Goal: Task Accomplishment & Management: Use online tool/utility

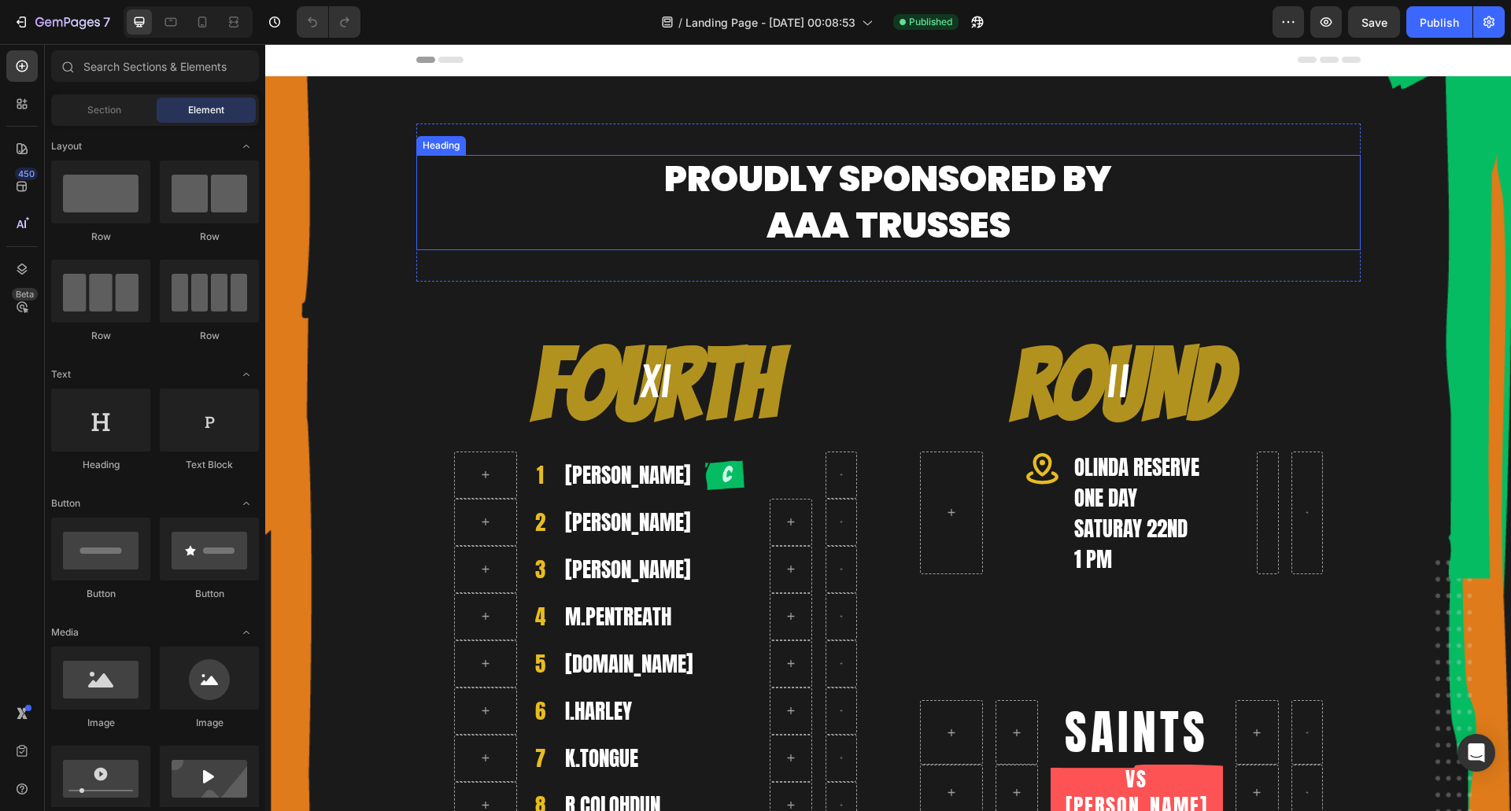
click at [838, 218] on h2 "Proudly sponsored by aaa trusses" at bounding box center [888, 202] width 944 height 95
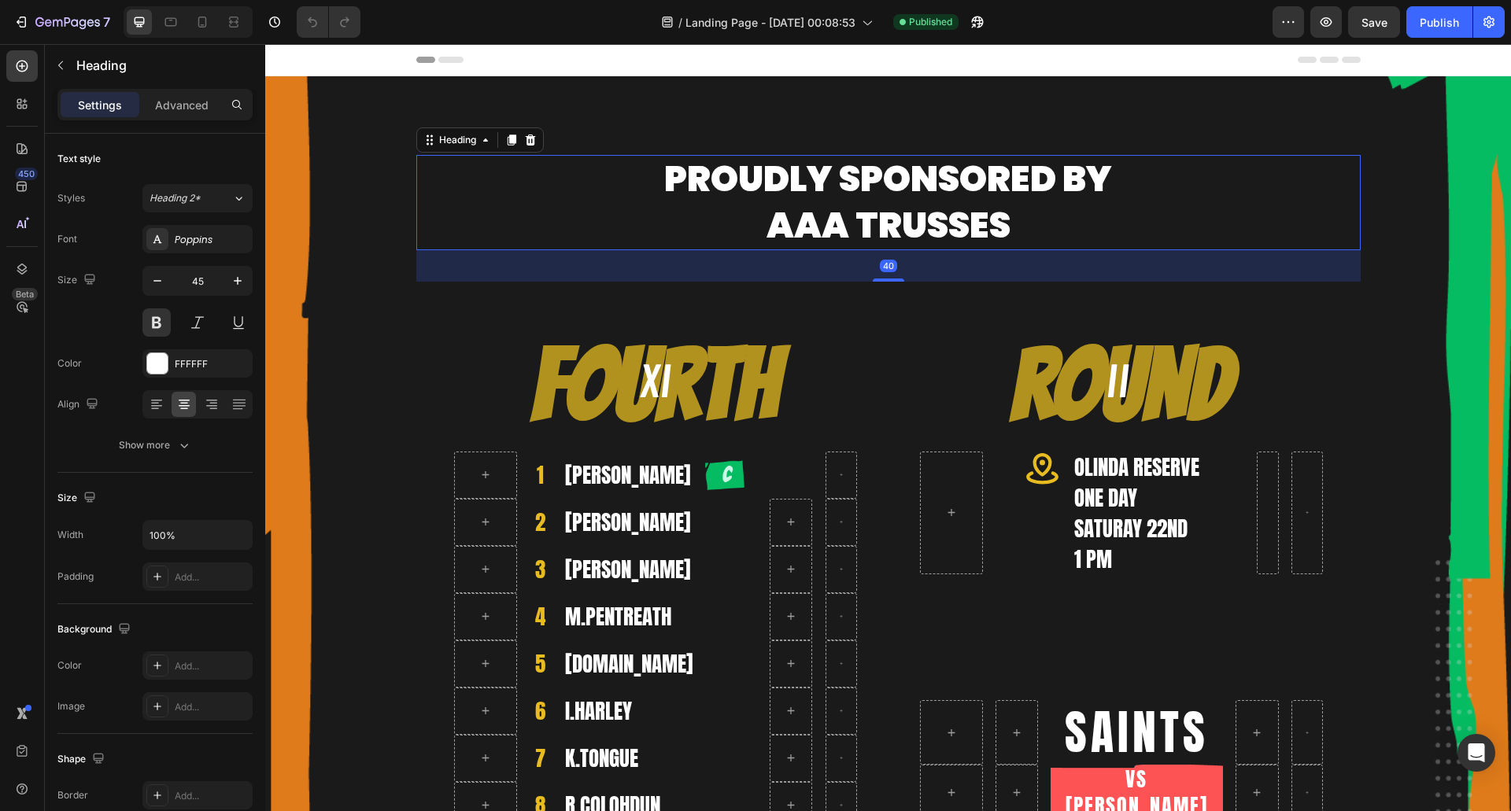
click at [837, 225] on h2 "Proudly sponsored by aaa trusses" at bounding box center [888, 202] width 944 height 95
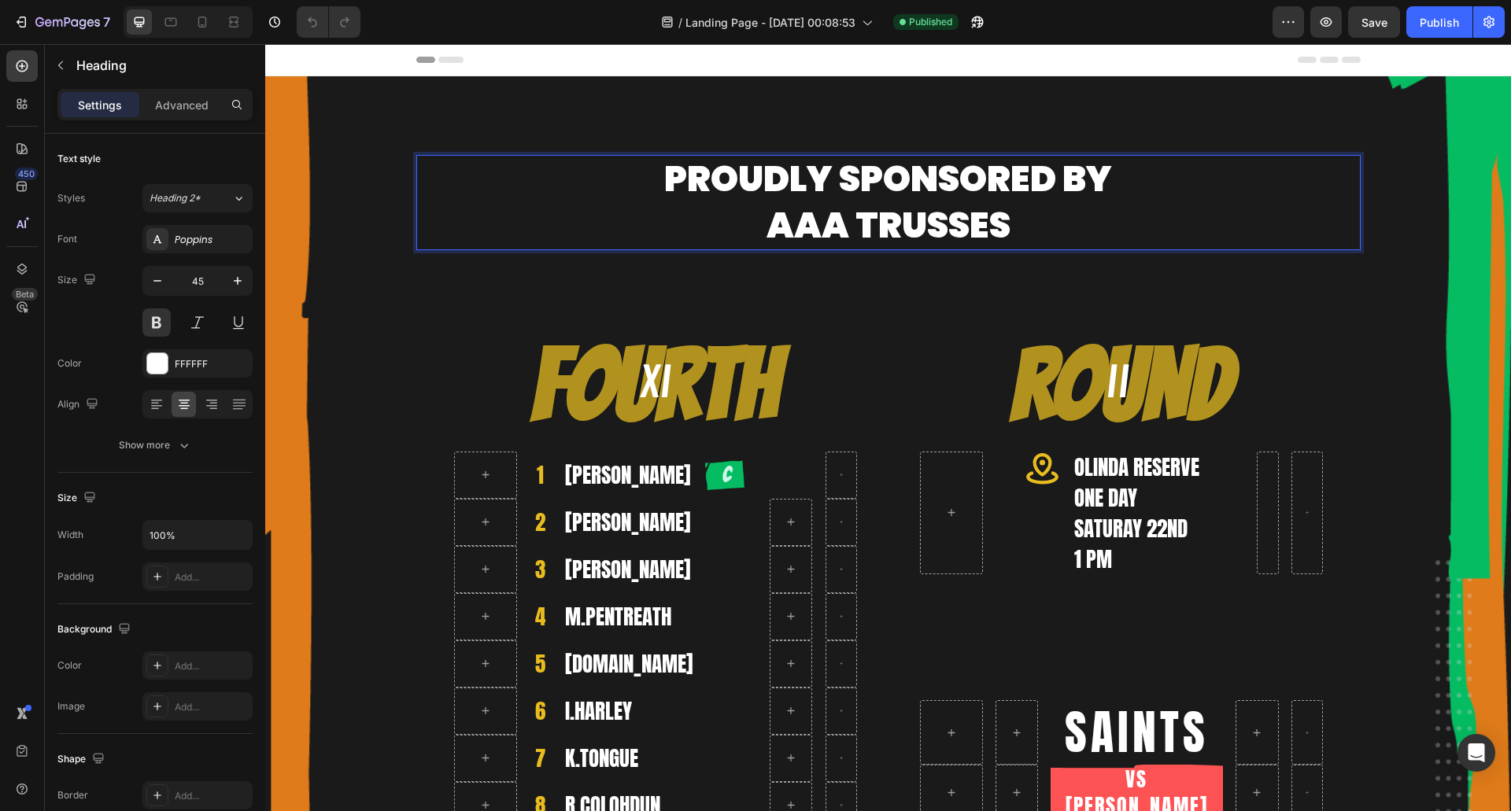
click at [1020, 224] on p "Proudly sponsored by aaa trusses" at bounding box center [888, 203] width 941 height 92
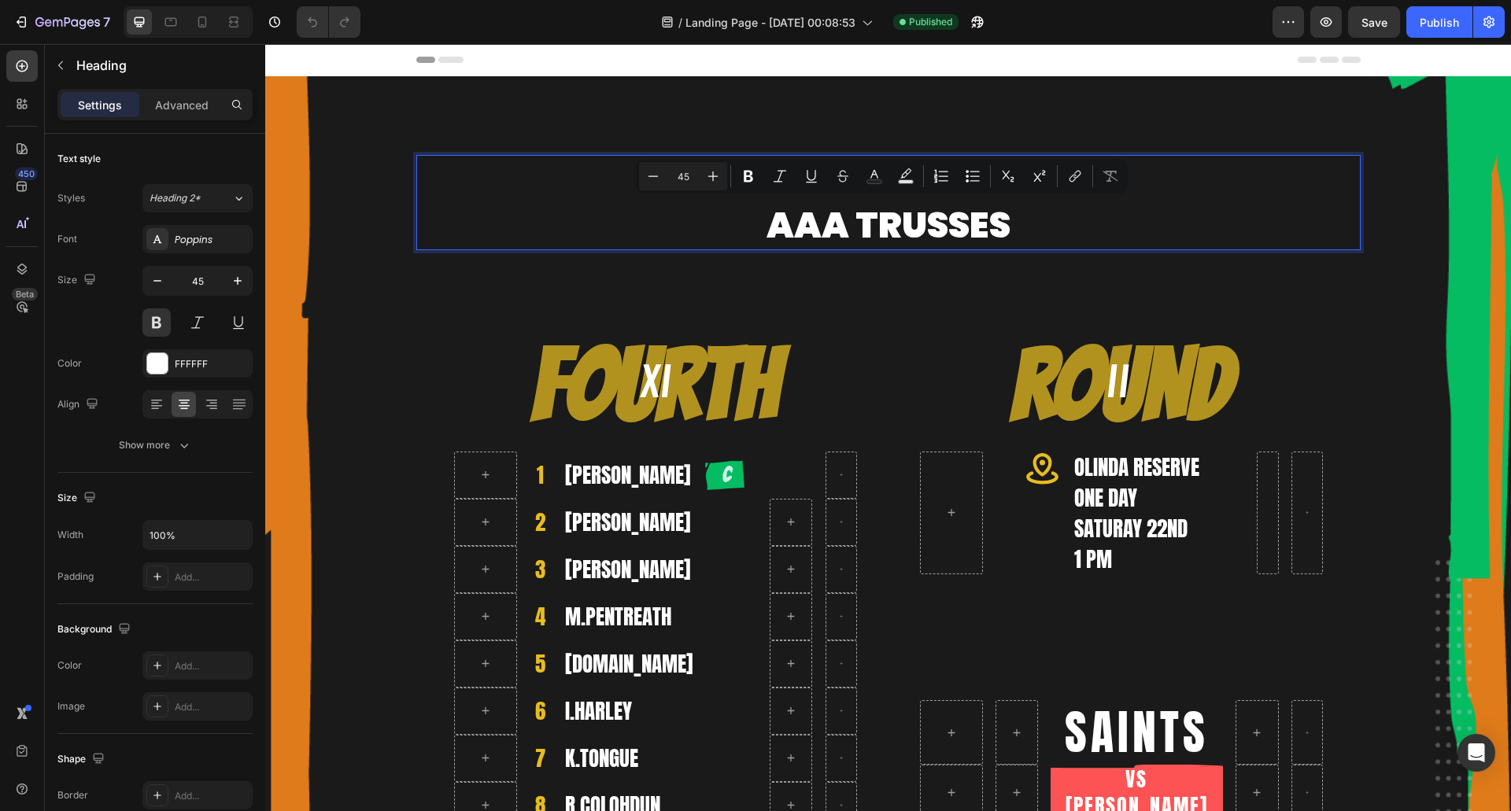
drag, startPoint x: 1020, startPoint y: 224, endPoint x: 739, endPoint y: 216, distance: 281.1
click at [739, 216] on p "Proudly sponsored by aaa trusses" at bounding box center [888, 203] width 941 height 92
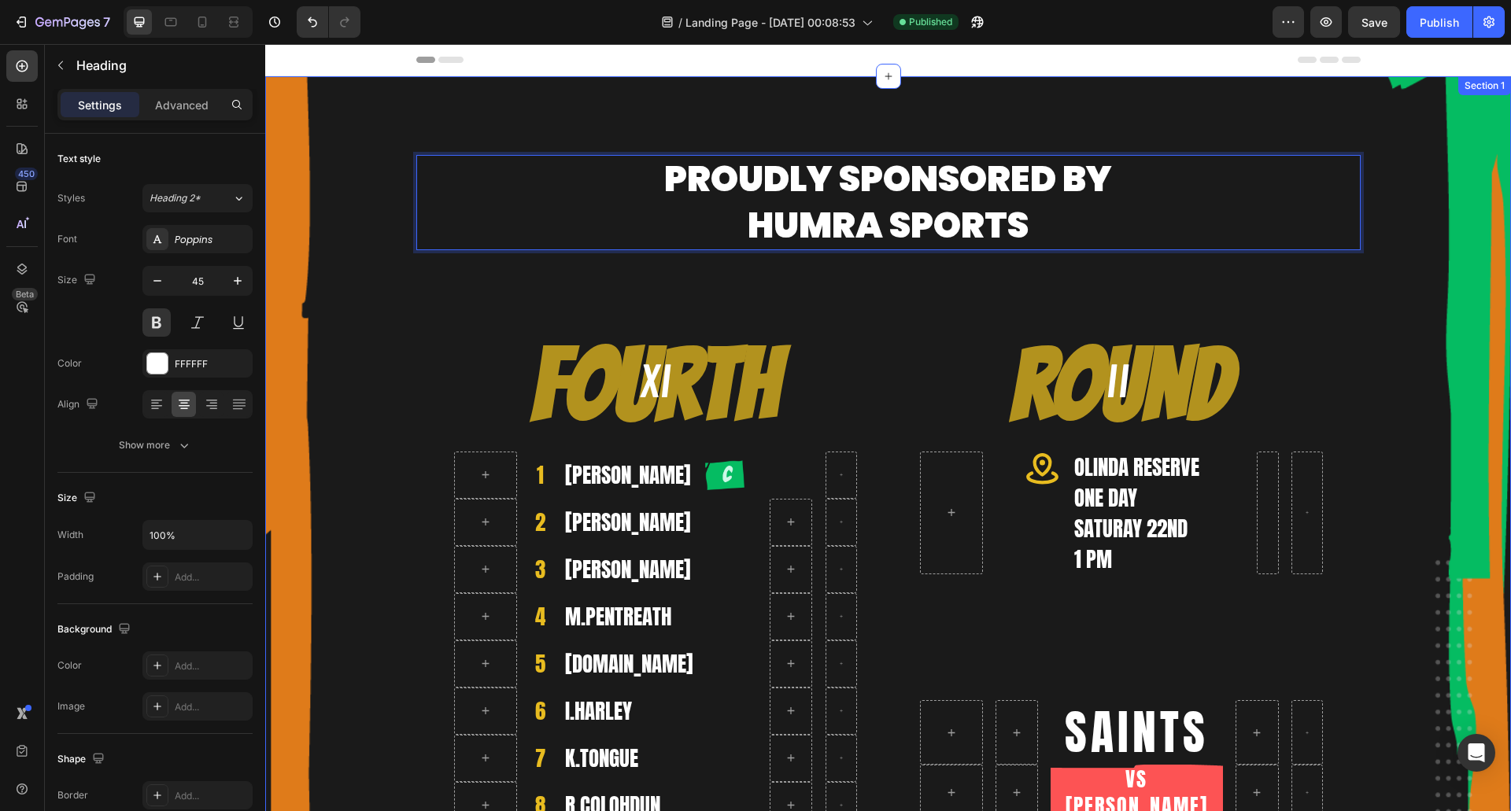
click at [1392, 272] on div "Proudly sponsored by HuMRA Sports Heading 40 Row Fourth Heading 1 Heading [PERS…" at bounding box center [888, 617] width 1246 height 986
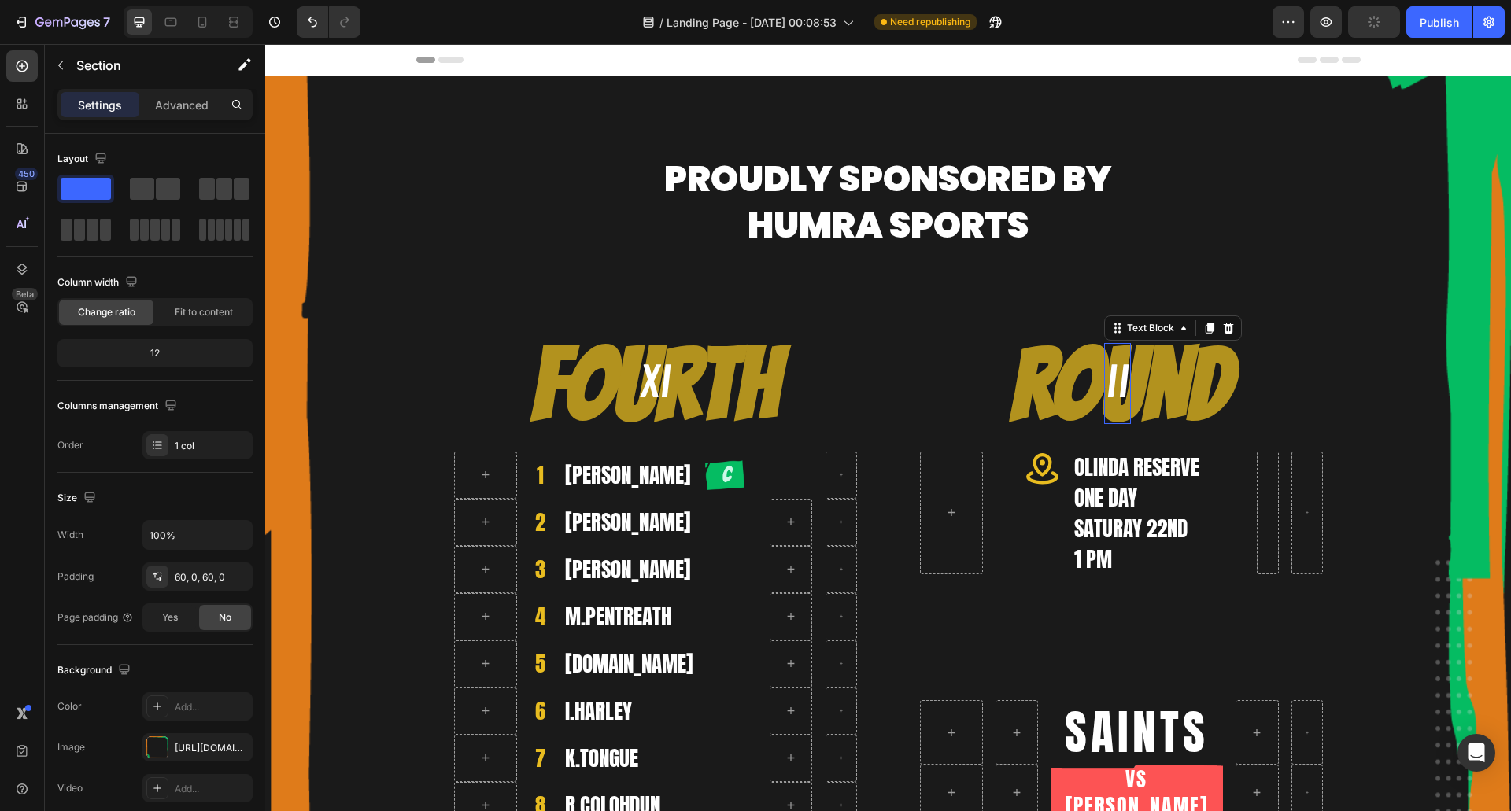
click at [1106, 376] on p "II" at bounding box center [1118, 384] width 24 height 78
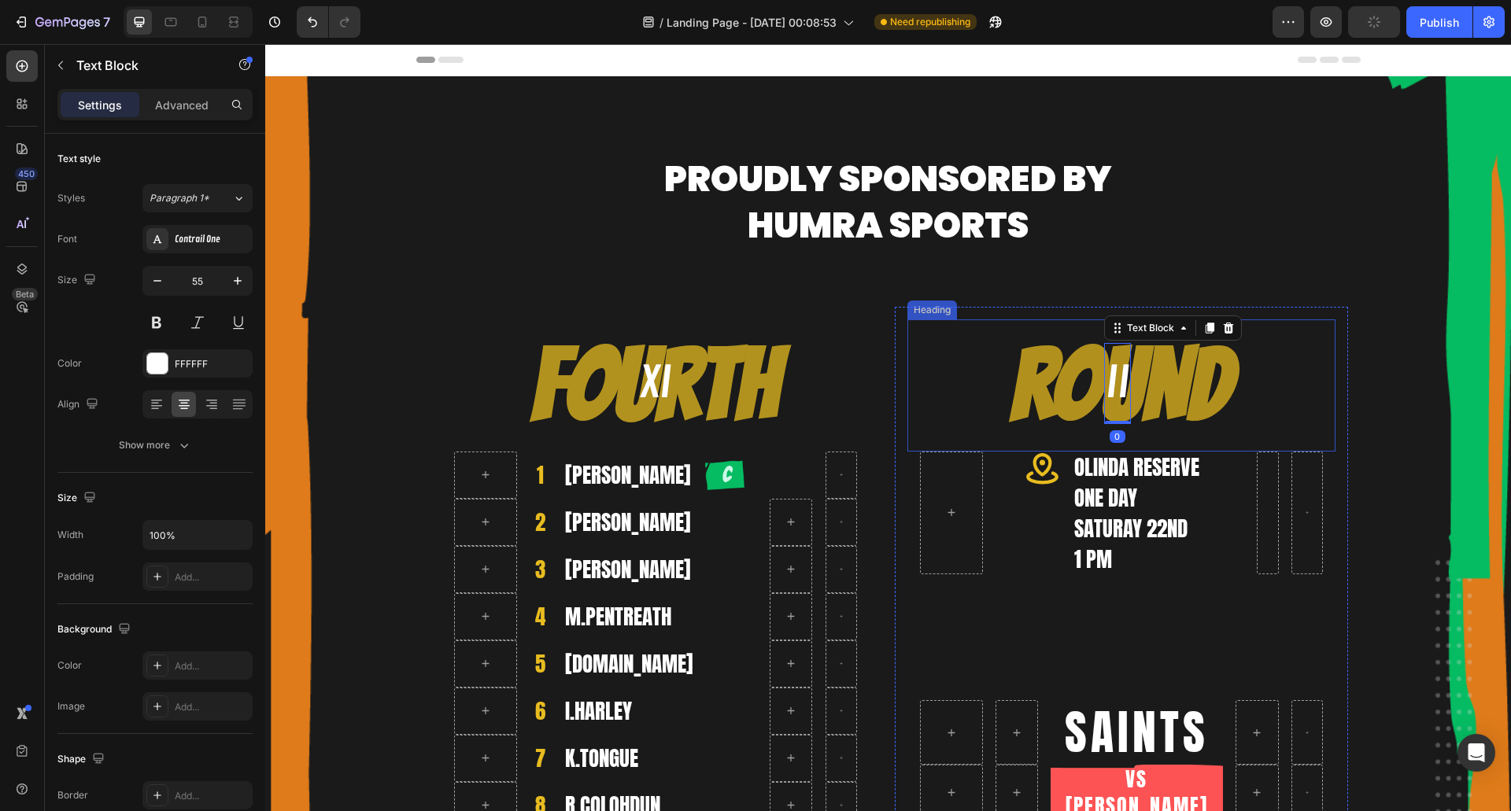
click at [1177, 381] on h2 "Round" at bounding box center [1121, 386] width 428 height 132
click at [1039, 388] on h2 "Round" at bounding box center [1121, 386] width 428 height 132
click at [1110, 383] on p "II" at bounding box center [1118, 384] width 24 height 78
click at [1050, 385] on p "Round" at bounding box center [1121, 385] width 425 height 129
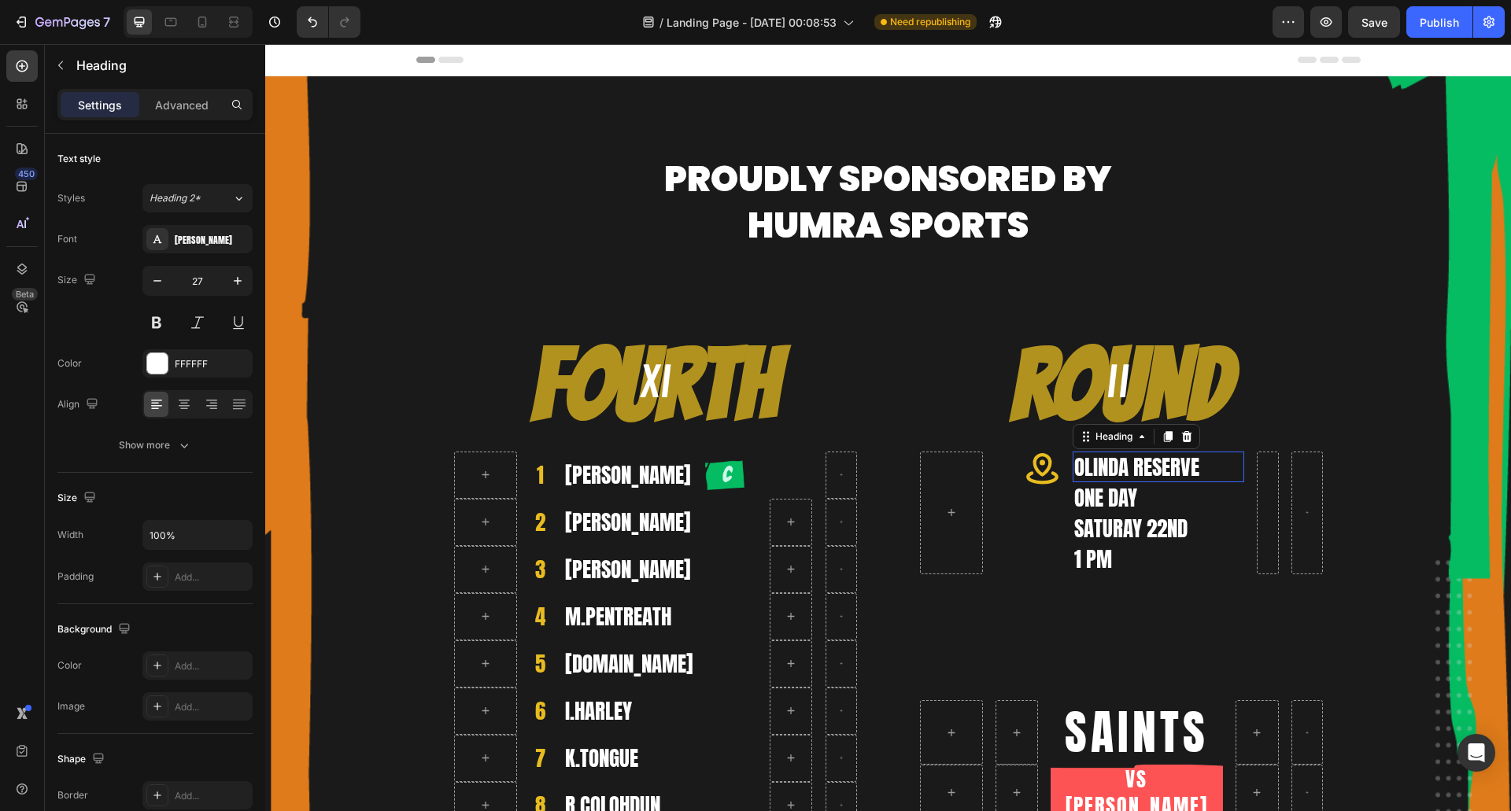
click at [1121, 464] on h2 "OLINDA RESERVE" at bounding box center [1159, 467] width 172 height 31
click at [1088, 486] on h2 "ONE DAY" at bounding box center [1159, 497] width 172 height 31
click at [1085, 526] on h2 "SATURAY 22ND" at bounding box center [1159, 528] width 172 height 31
click at [1073, 560] on h2 "1 PM" at bounding box center [1159, 559] width 172 height 31
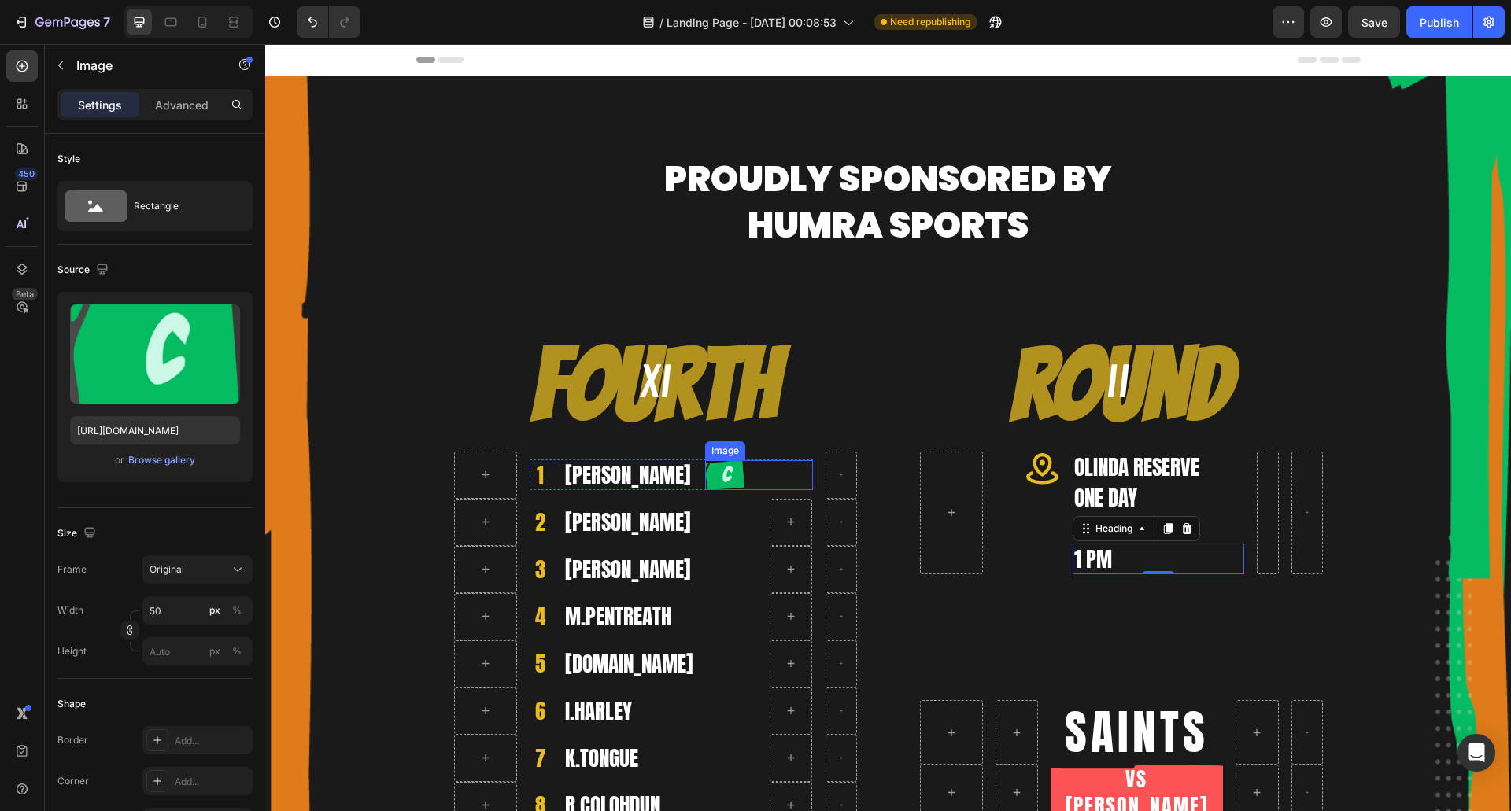
click at [723, 473] on img at bounding box center [724, 475] width 39 height 30
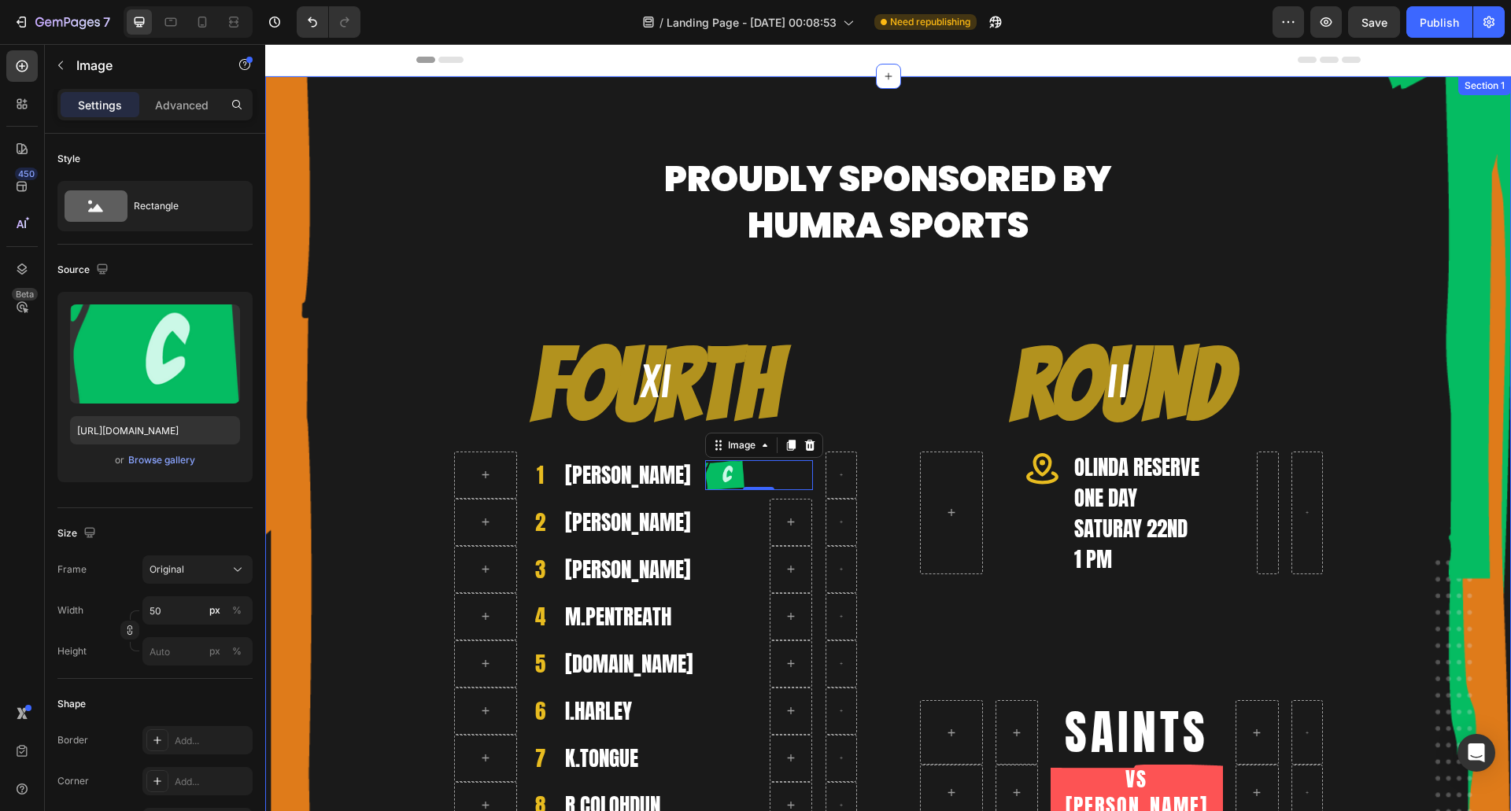
click at [330, 87] on div "Proudly sponsored by HuMRA Sports Heading Row Fourth Heading 1 Heading [PERSON_…" at bounding box center [888, 616] width 1246 height 1081
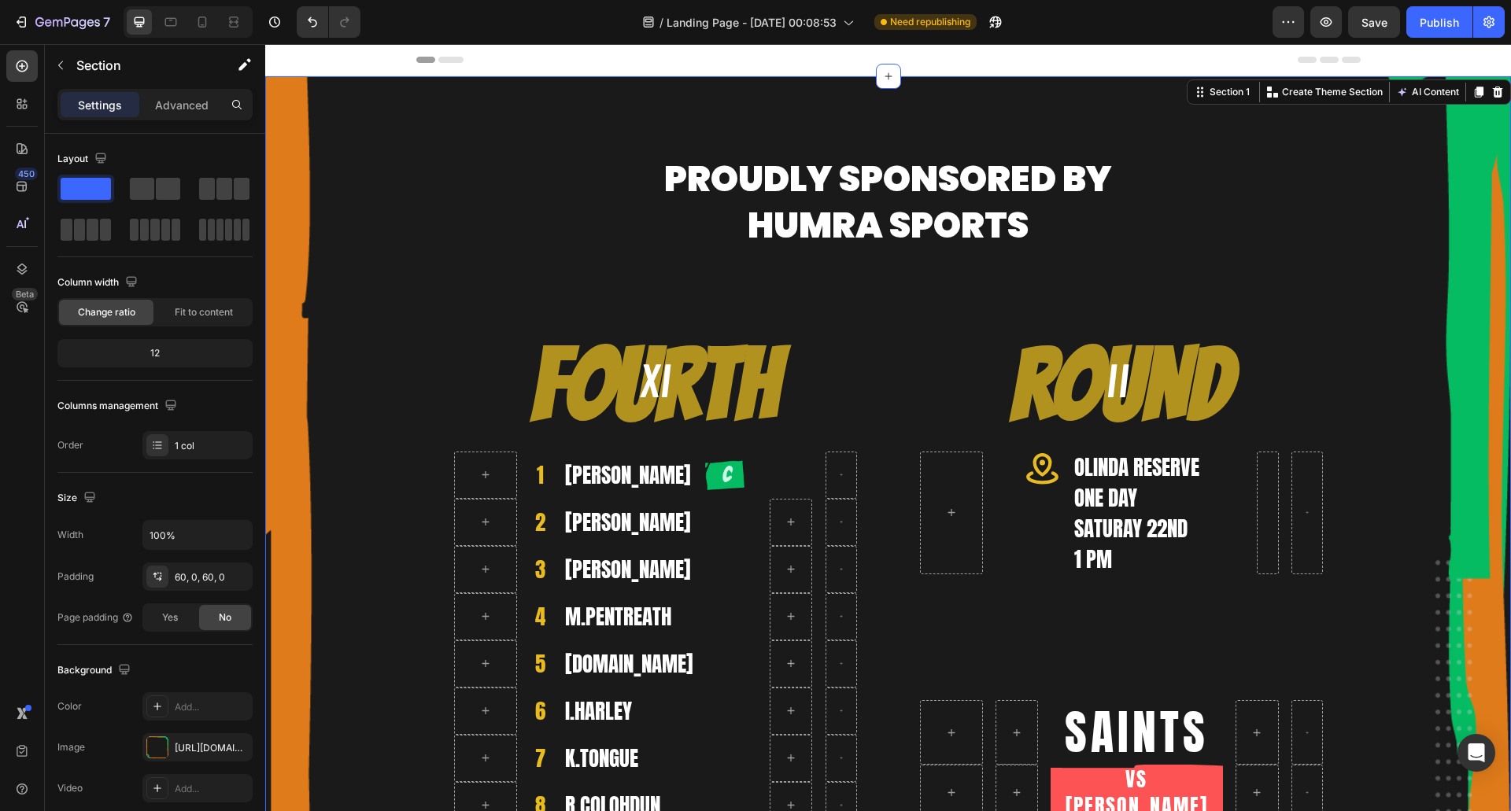
click at [376, 354] on div "Proudly sponsored by HuMRA Sports Heading Row Fourth Heading 1 Heading [PERSON_…" at bounding box center [888, 617] width 1246 height 986
click at [1402, 248] on div "Proudly sponsored by HuMRA Sports Heading Row Fourth Heading 1 Heading [PERSON_…" at bounding box center [888, 617] width 1246 height 986
click at [433, 347] on div "Fourth Heading 1 Heading [PERSON_NAME] Heading Image Row Row 2 Heading [PERSON_…" at bounding box center [655, 669] width 453 height 724
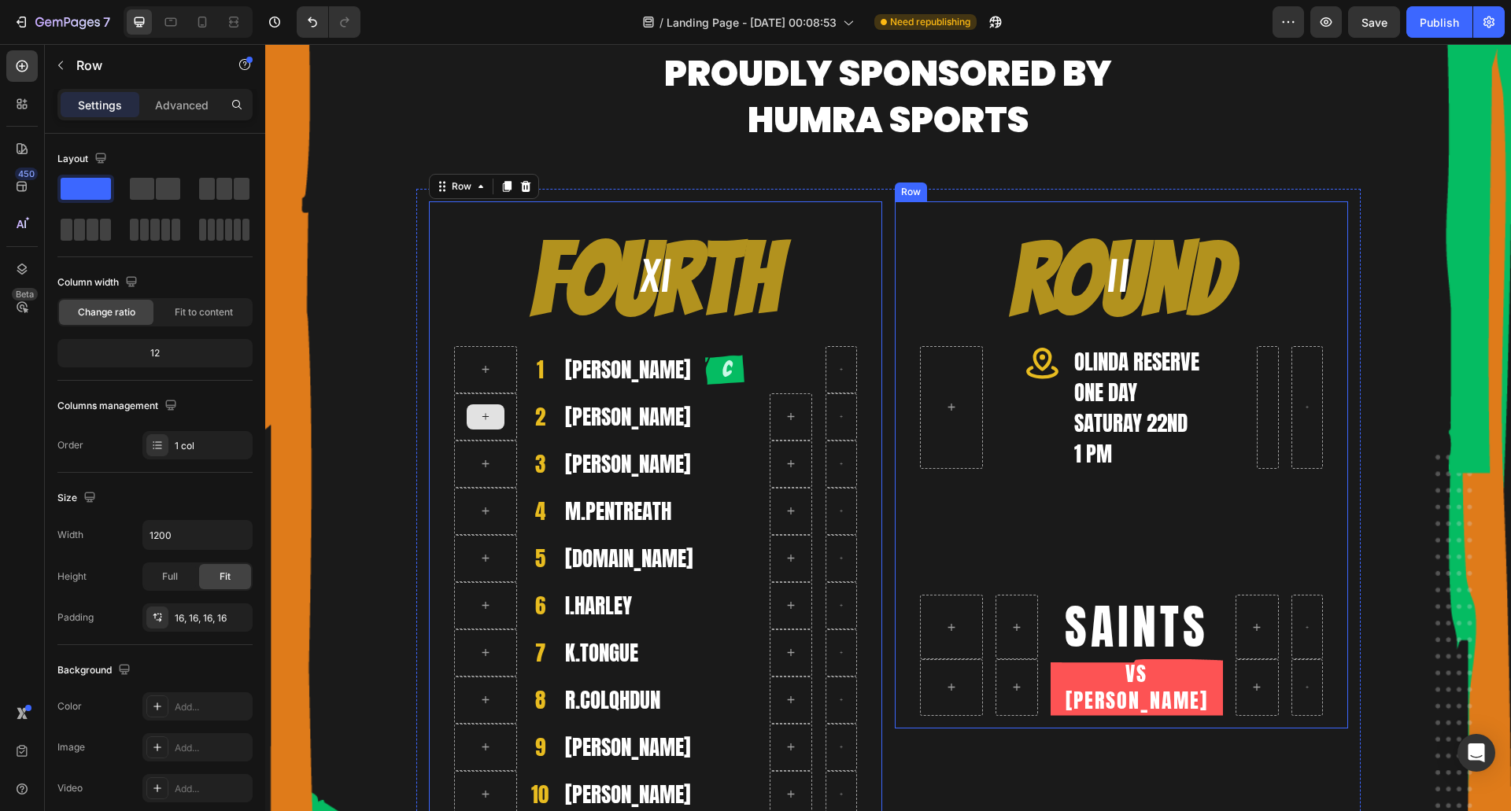
scroll to position [157, 0]
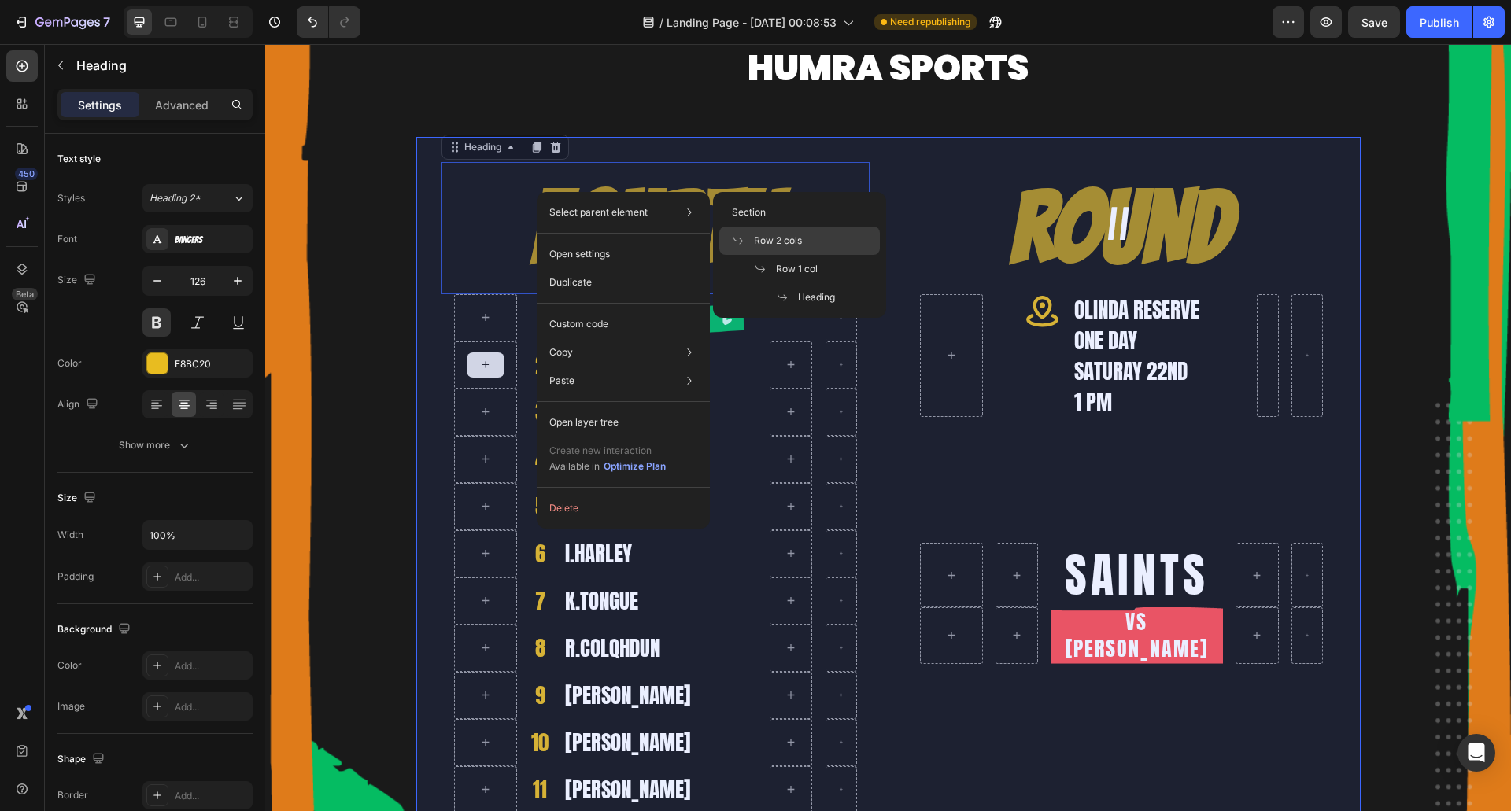
click at [780, 238] on span "Row 2 cols" at bounding box center [778, 241] width 48 height 14
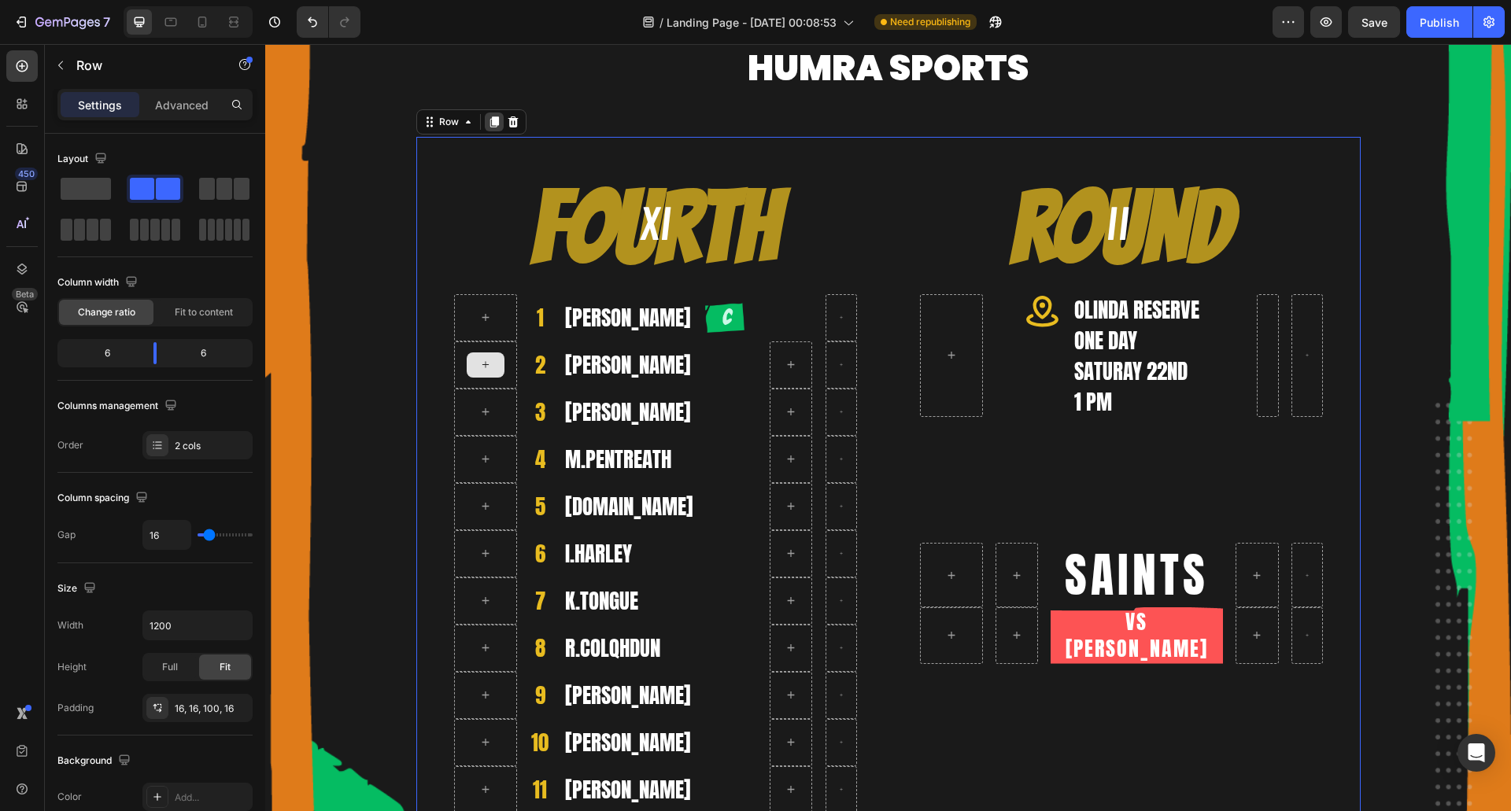
click at [490, 119] on icon at bounding box center [494, 121] width 9 height 11
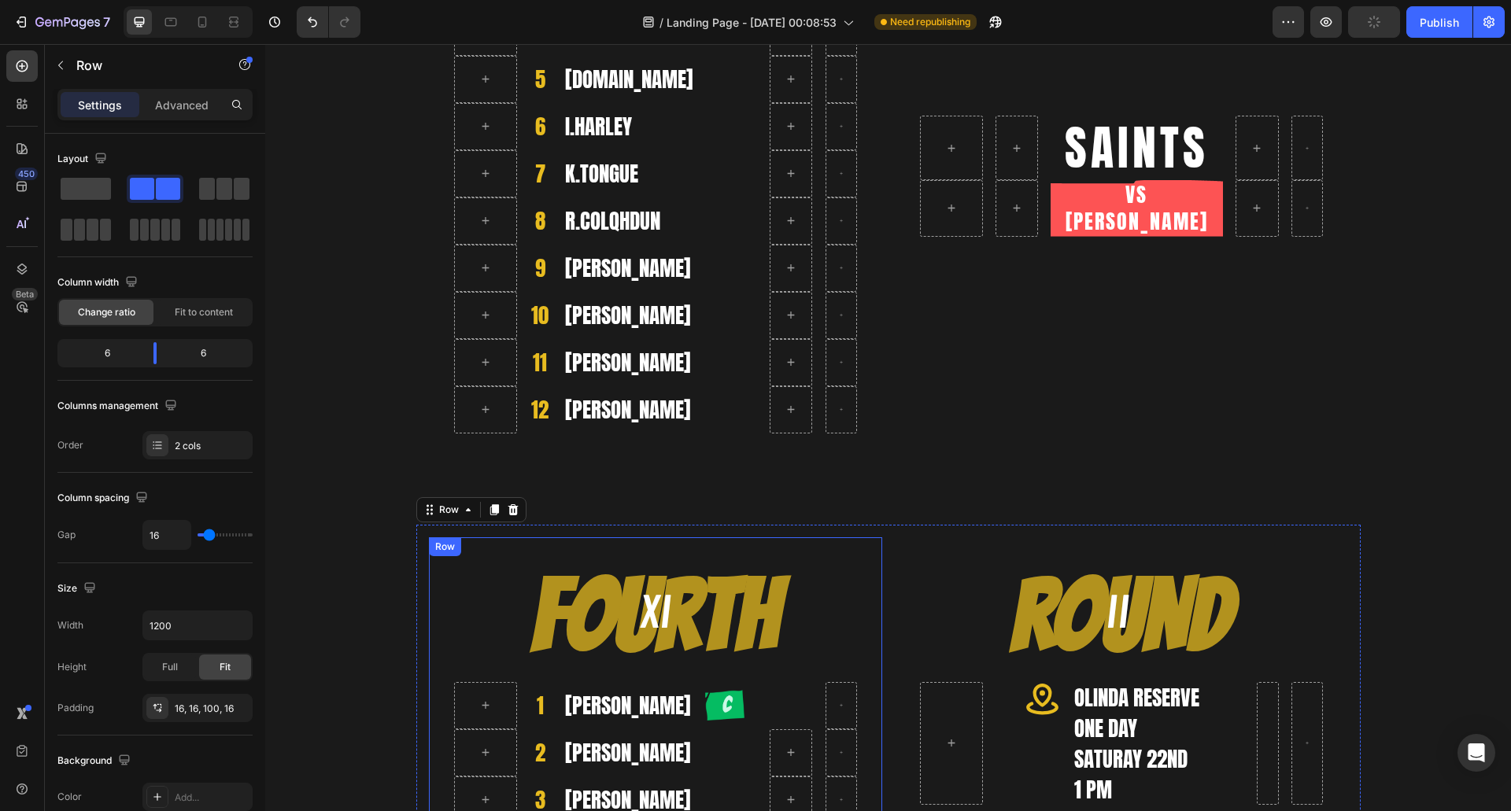
scroll to position [522, 0]
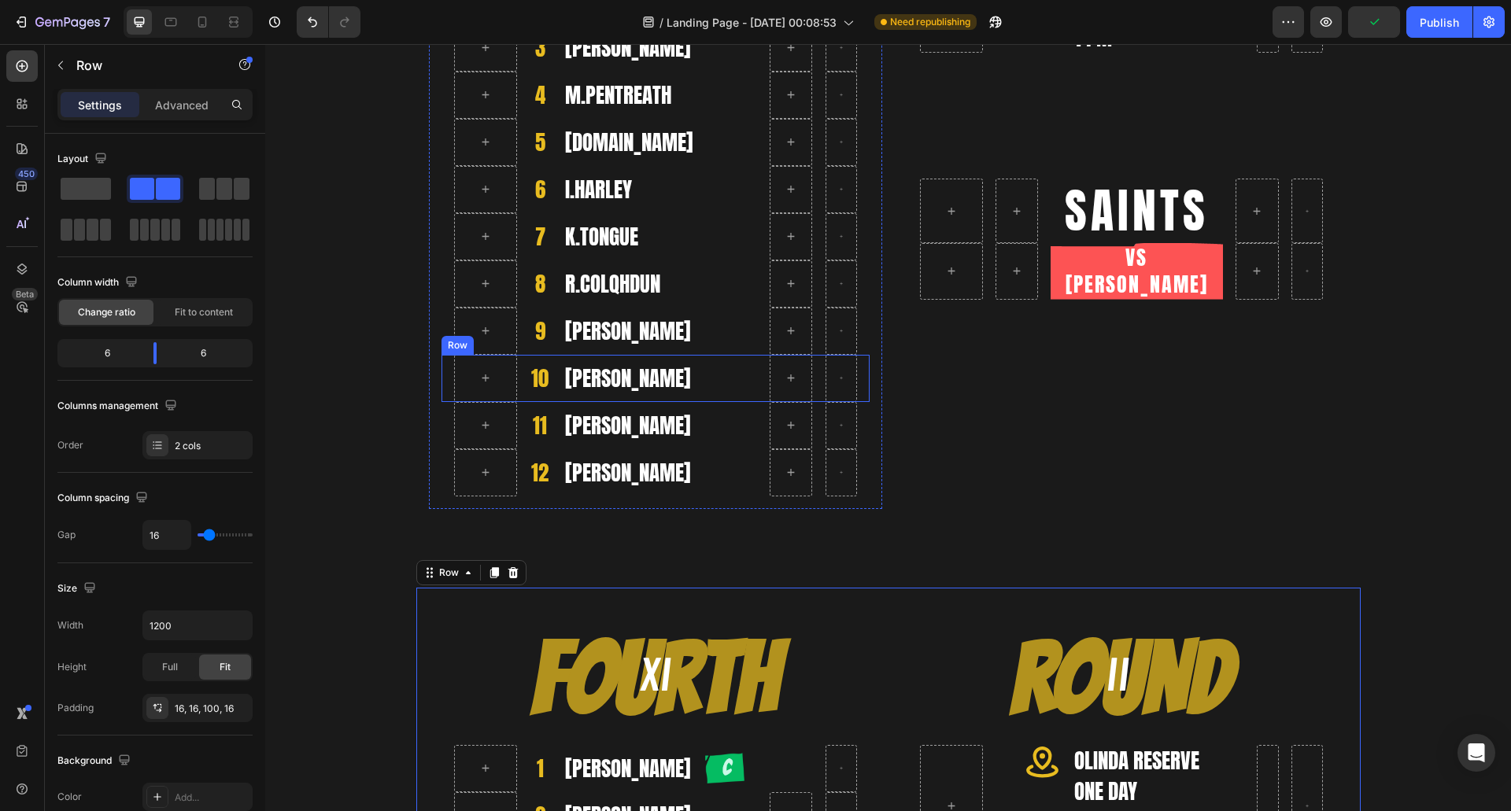
click at [748, 663] on h2 "Fourth" at bounding box center [656, 679] width 428 height 132
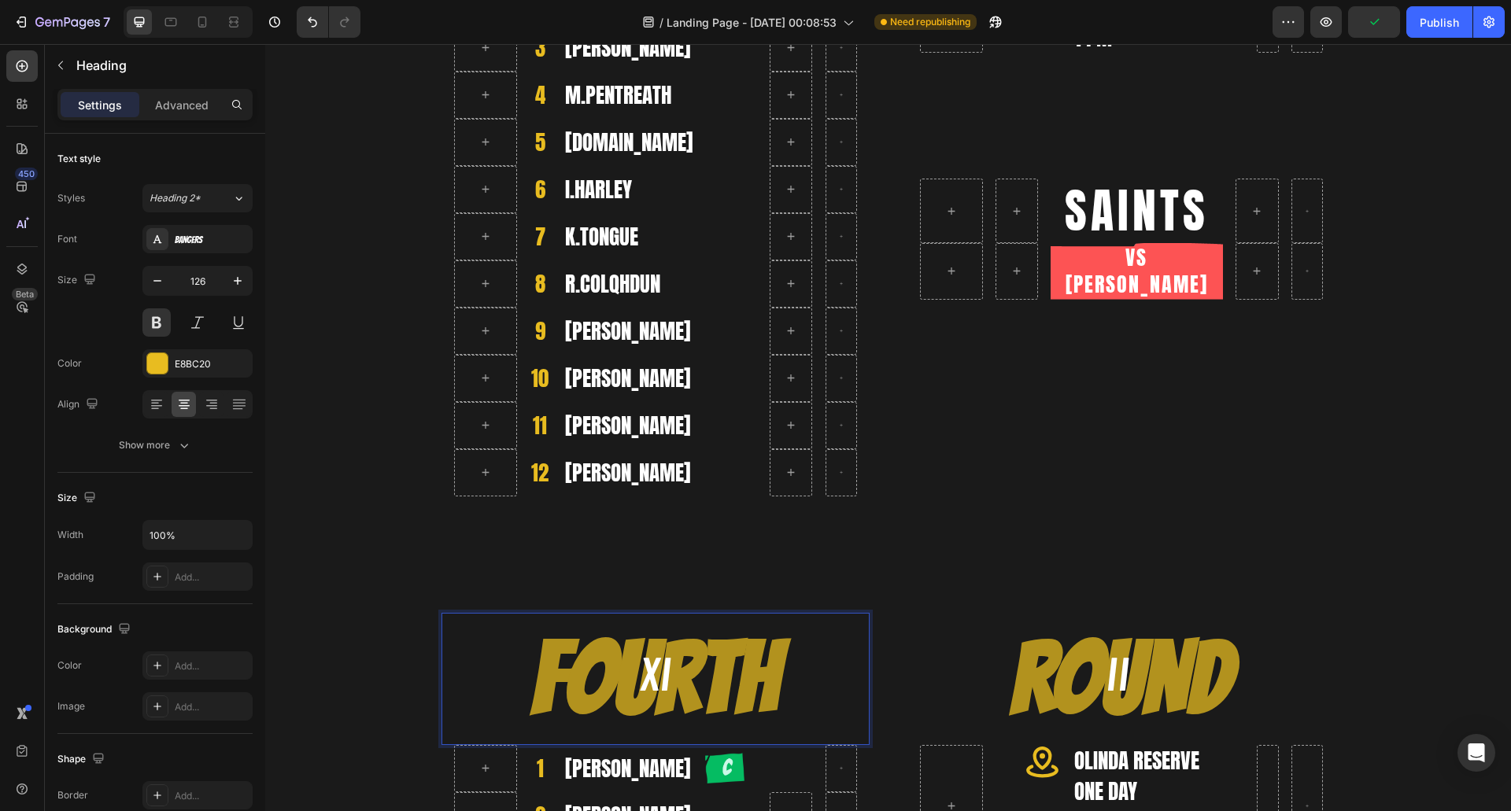
click at [555, 676] on h2 "Fourth" at bounding box center [656, 679] width 428 height 132
click at [555, 676] on p "Fourth" at bounding box center [655, 679] width 425 height 129
click at [1369, 24] on span "Save" at bounding box center [1375, 22] width 26 height 13
click at [1437, 25] on div "Publish" at bounding box center [1439, 22] width 39 height 17
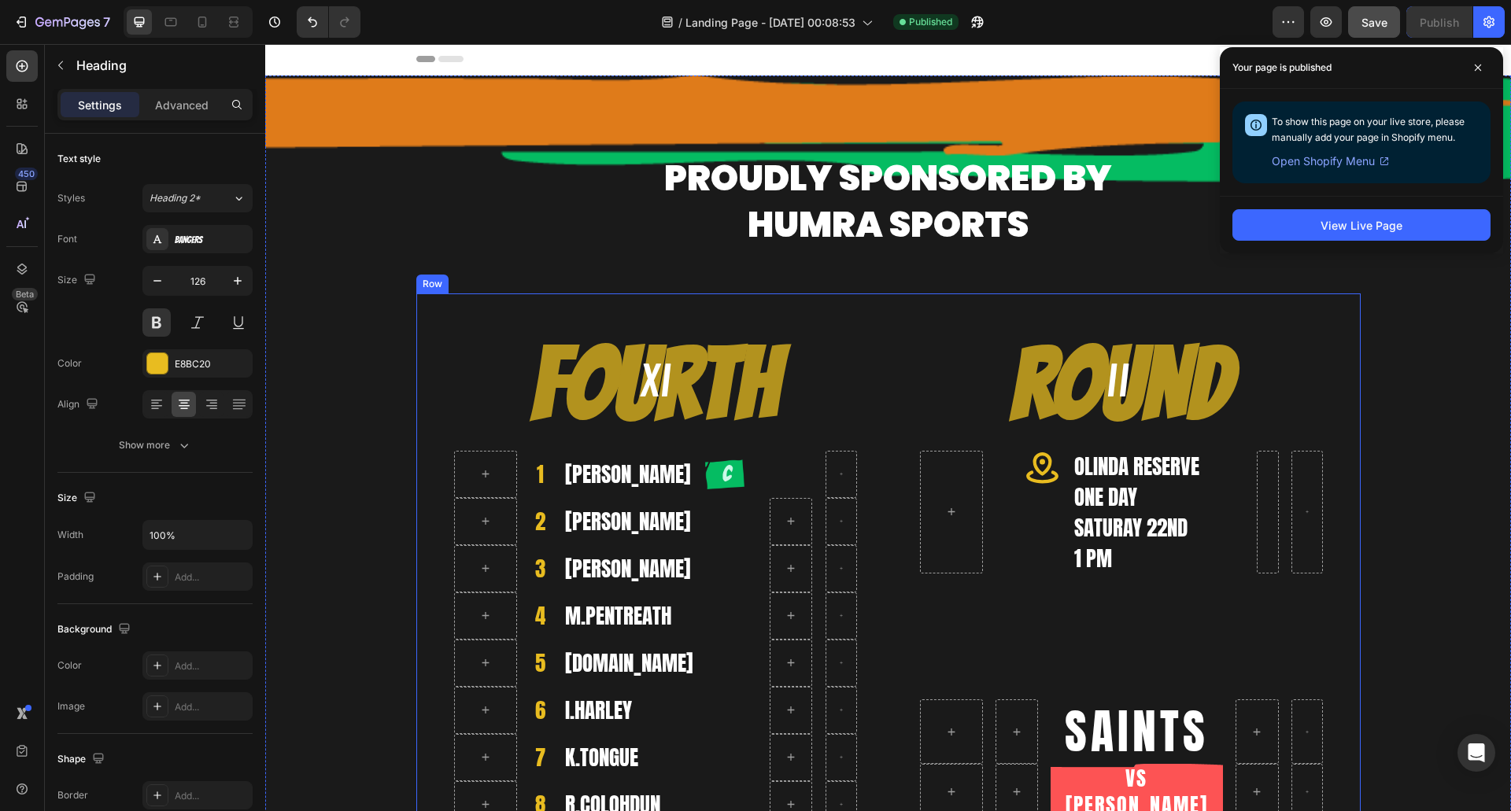
scroll to position [0, 0]
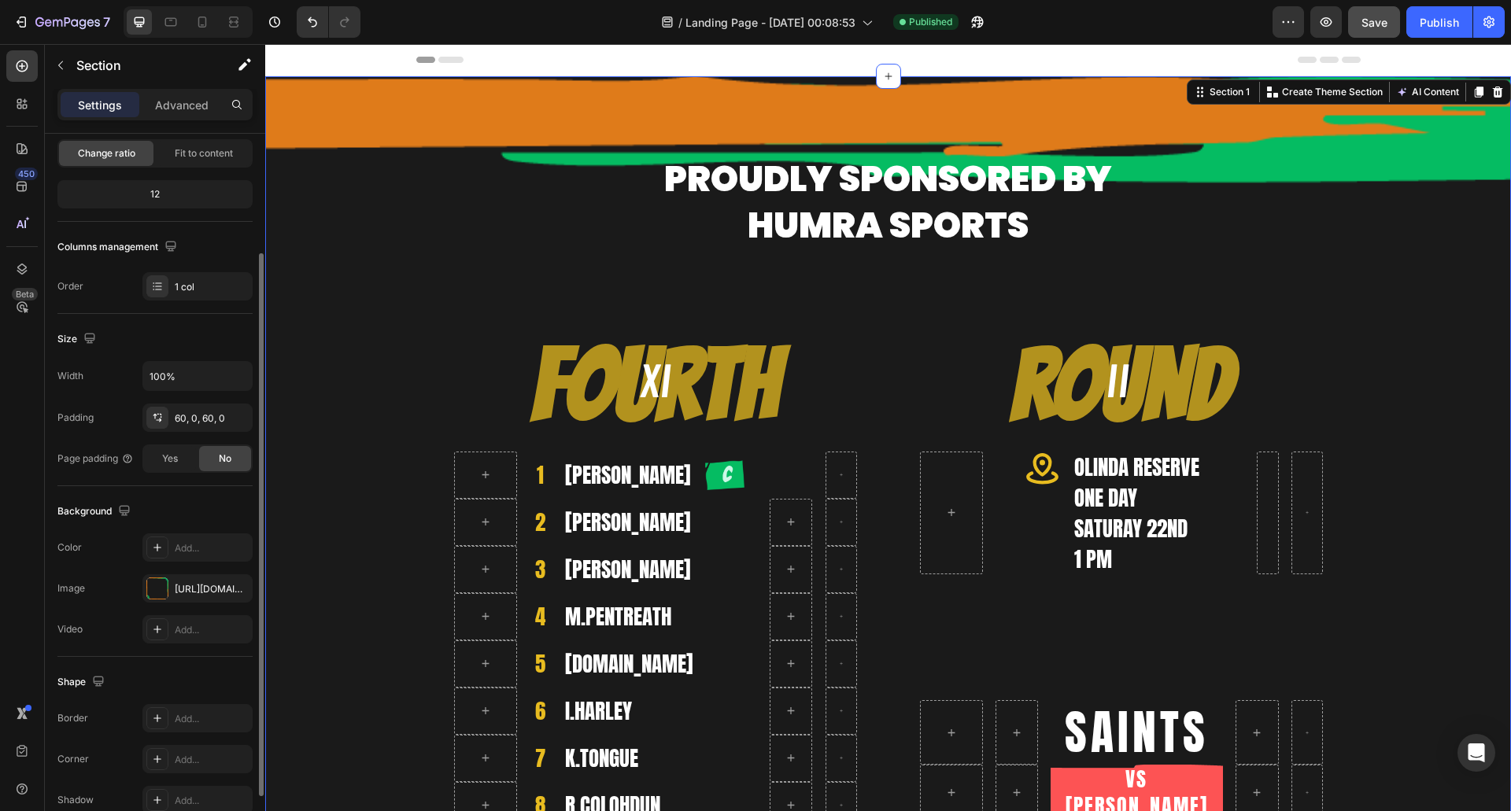
scroll to position [238, 0]
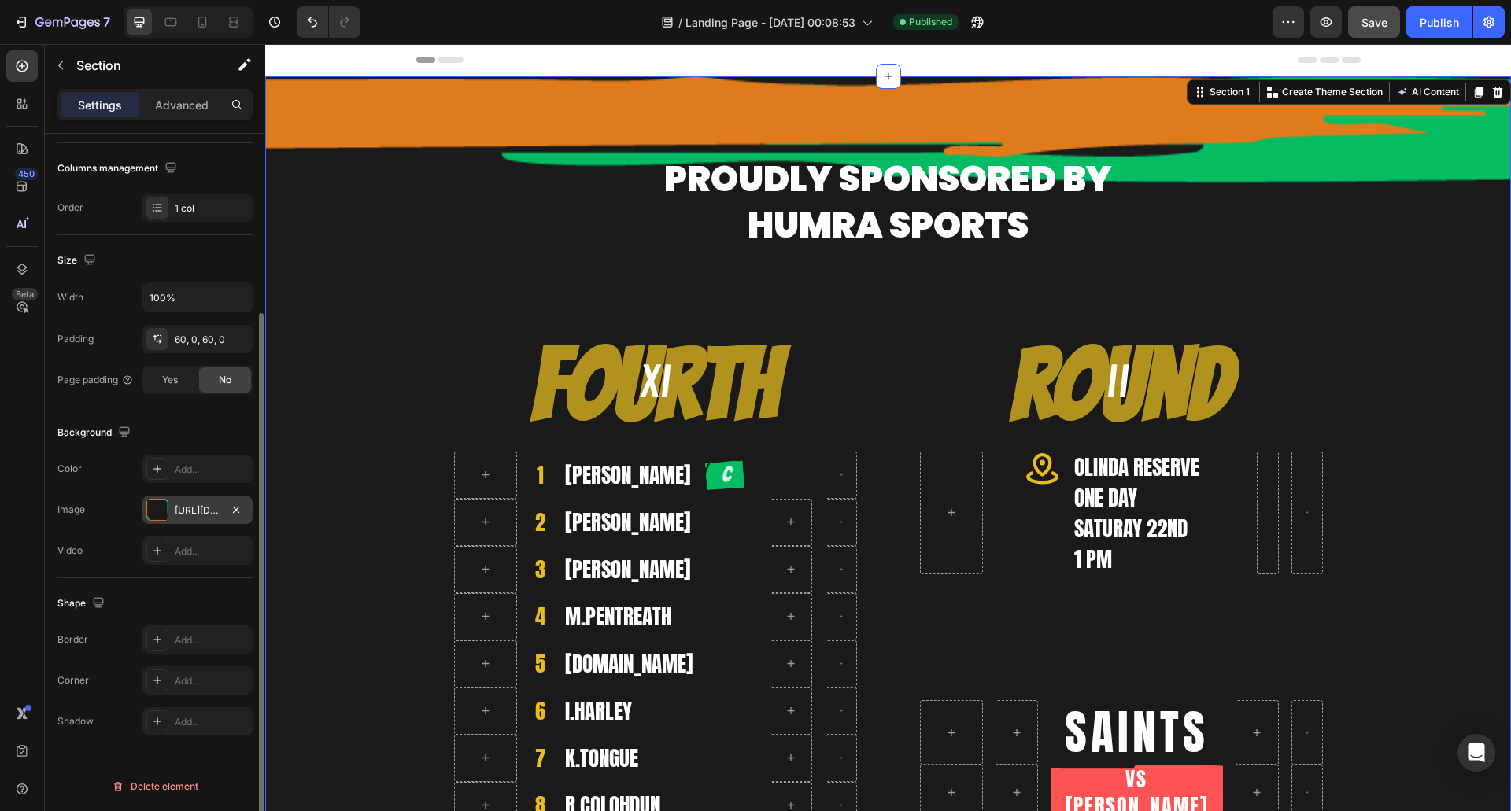
click at [154, 512] on div at bounding box center [157, 510] width 22 height 22
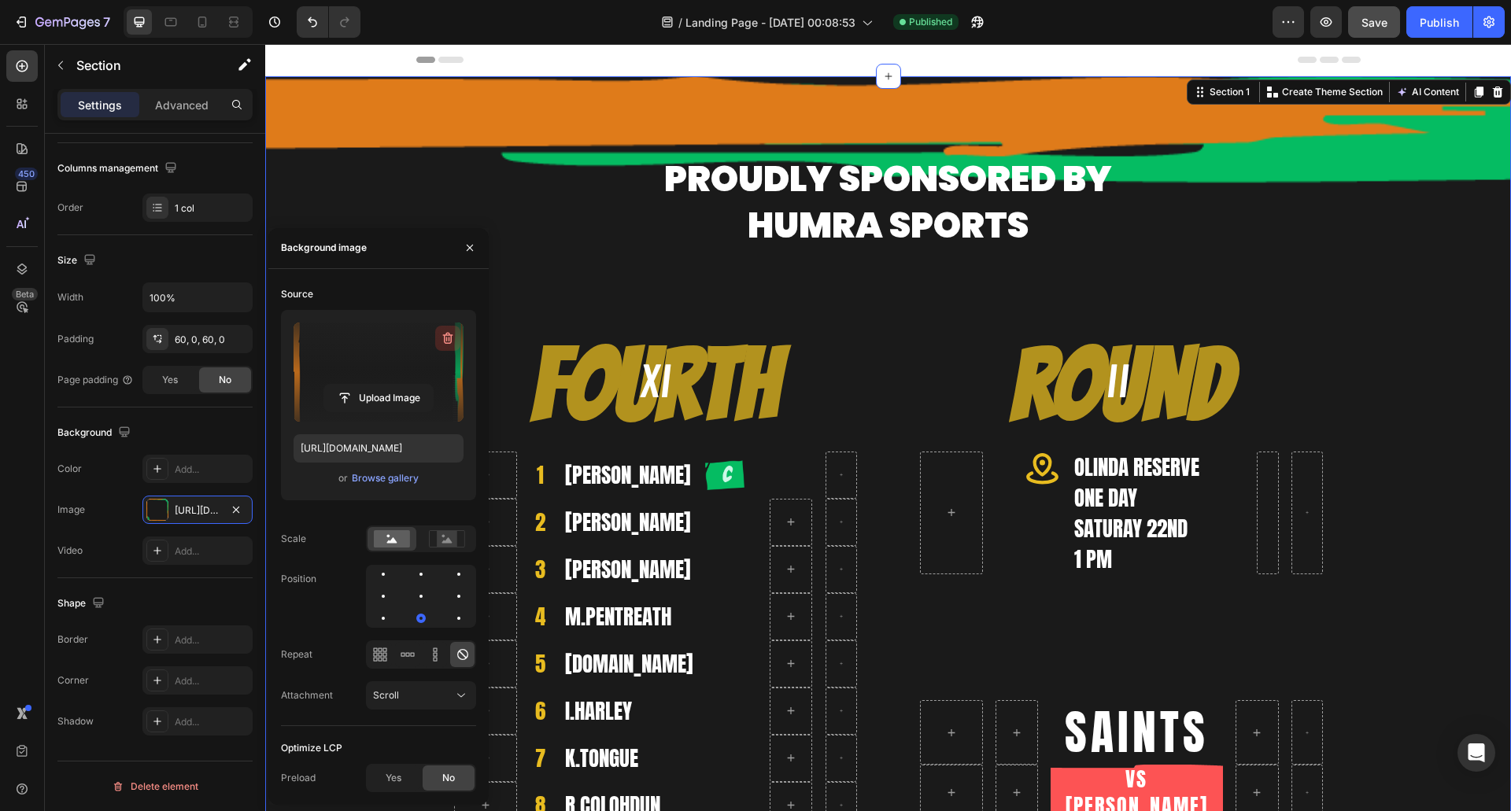
click at [443, 339] on icon "button" at bounding box center [448, 339] width 16 height 16
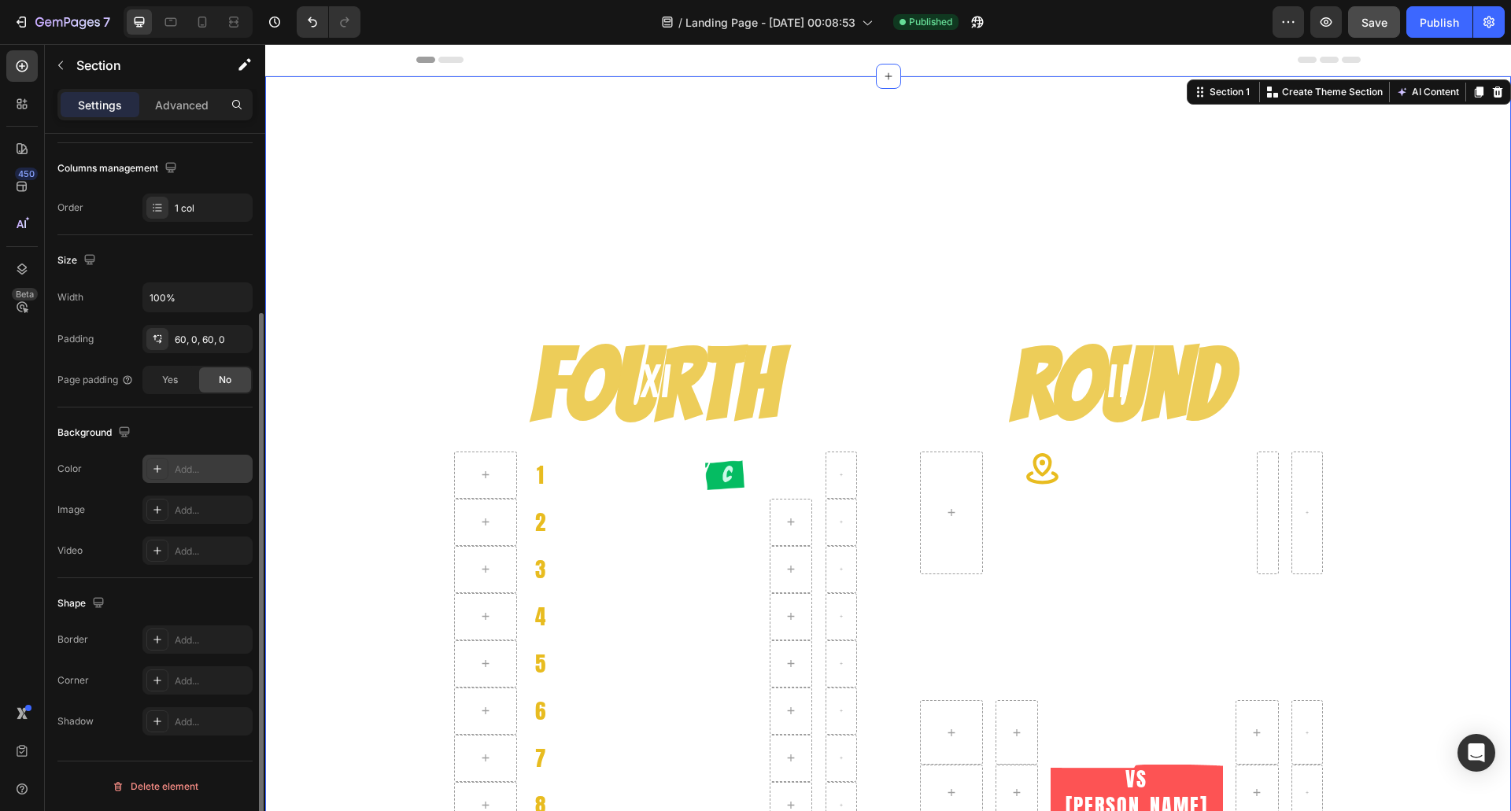
click at [163, 468] on icon at bounding box center [157, 469] width 13 height 13
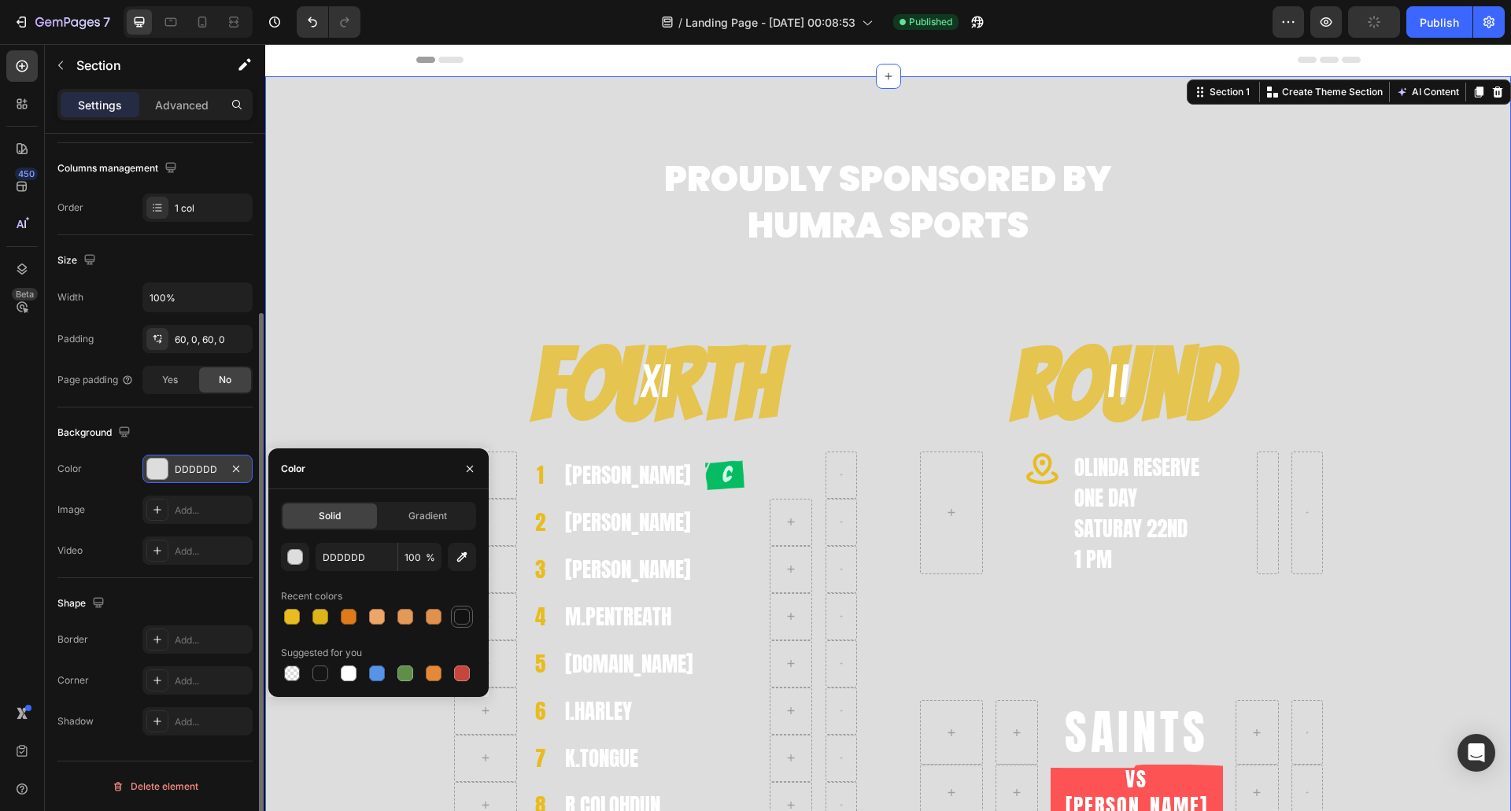
click at [462, 619] on div at bounding box center [462, 617] width 16 height 16
type input "121212"
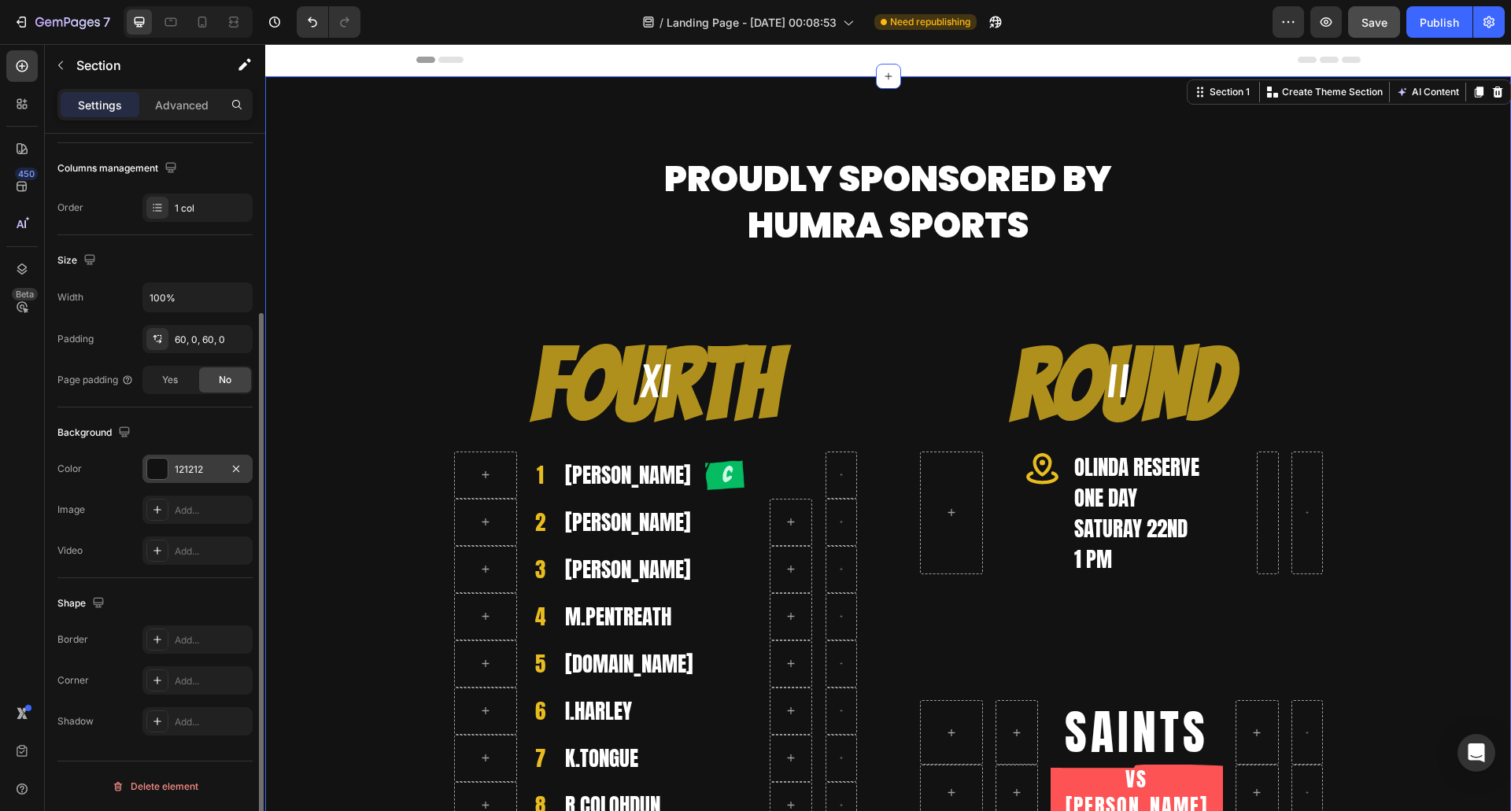
click at [1430, 17] on div "Publish" at bounding box center [1439, 22] width 39 height 17
